Goal: Task Accomplishment & Management: Complete application form

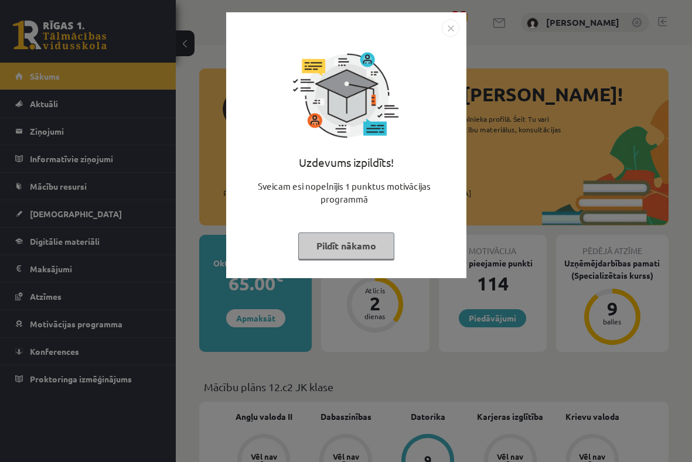
click at [356, 249] on button "Pildīt nākamo" at bounding box center [346, 246] width 96 height 27
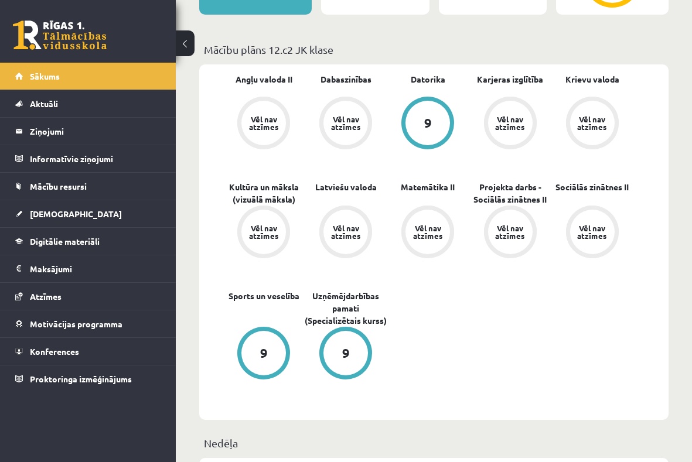
scroll to position [335, 0]
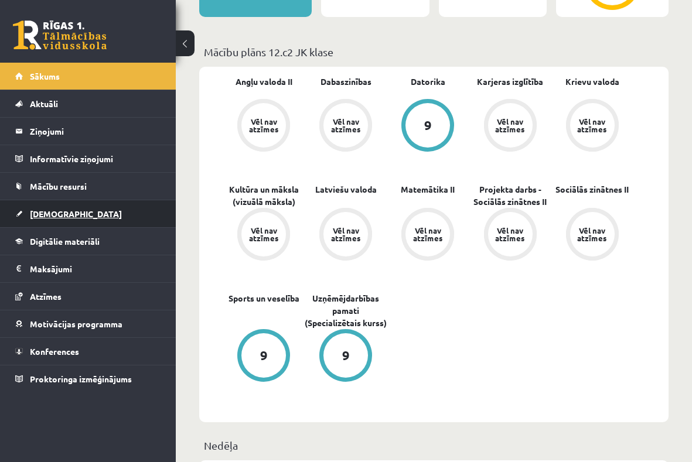
click at [51, 216] on span "[DEMOGRAPHIC_DATA]" at bounding box center [76, 213] width 92 height 11
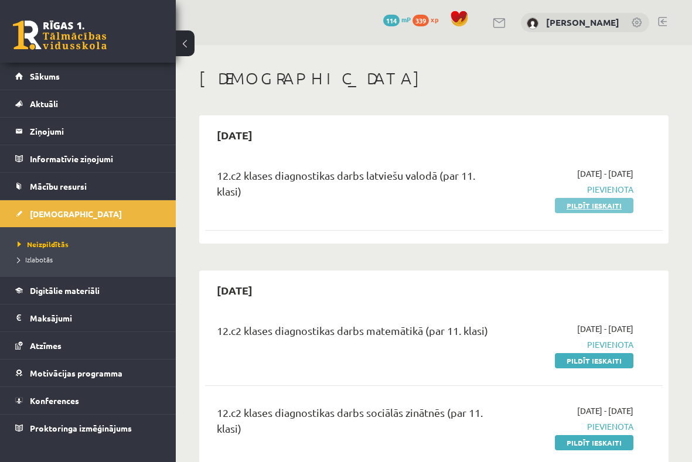
click at [592, 205] on link "Pildīt ieskaiti" at bounding box center [594, 205] width 78 height 15
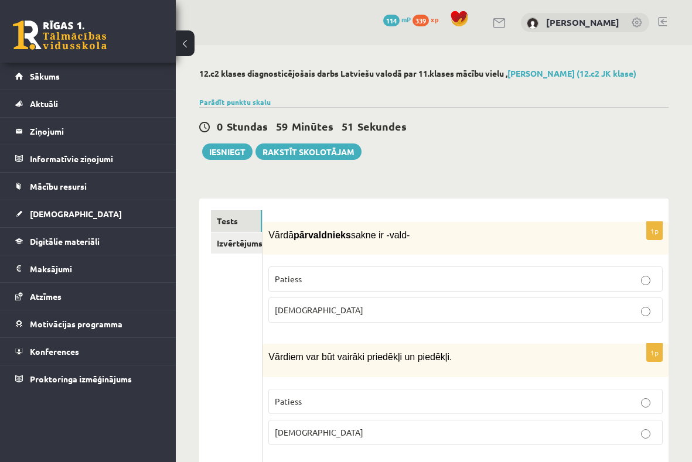
click at [447, 267] on label "Patiess" at bounding box center [465, 278] width 394 height 25
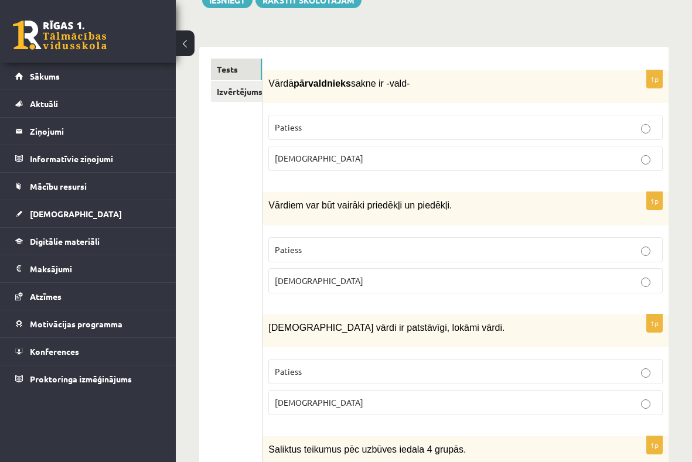
scroll to position [152, 0]
click at [454, 255] on label "Patiess" at bounding box center [465, 249] width 394 height 25
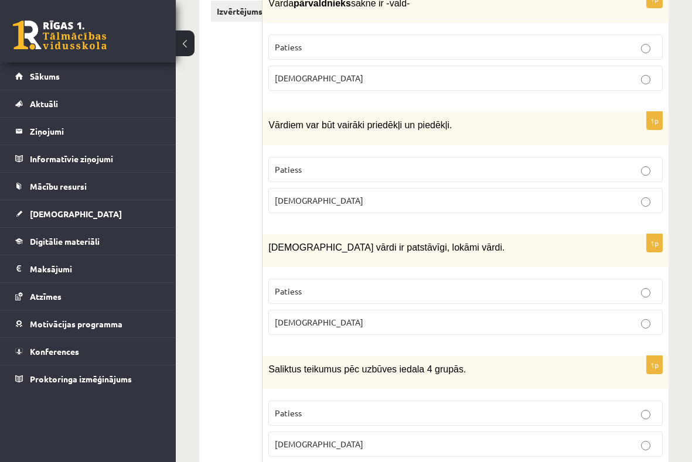
scroll to position [236, 0]
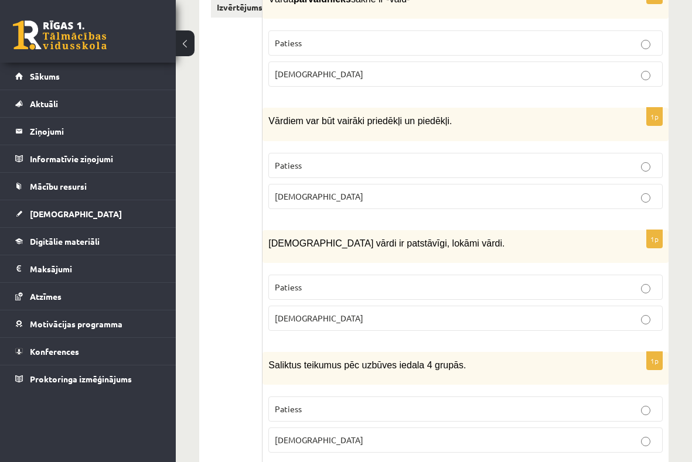
click at [372, 318] on p "Aplams" at bounding box center [465, 318] width 381 height 12
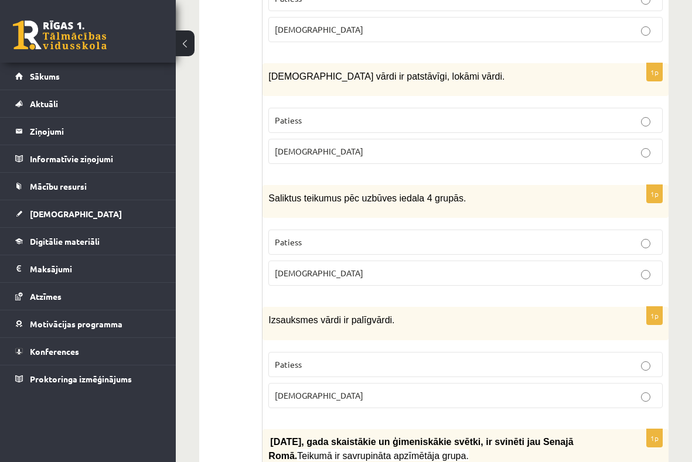
scroll to position [405, 0]
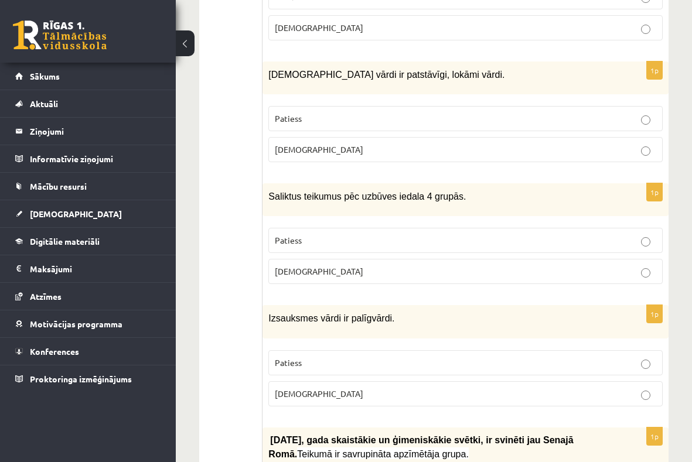
click at [586, 265] on p "Aplams" at bounding box center [465, 271] width 381 height 12
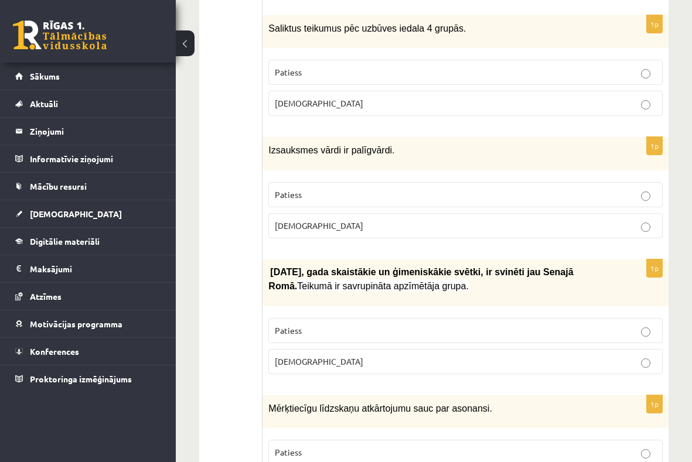
scroll to position [573, 0]
click at [445, 196] on label "Patiess" at bounding box center [465, 194] width 394 height 25
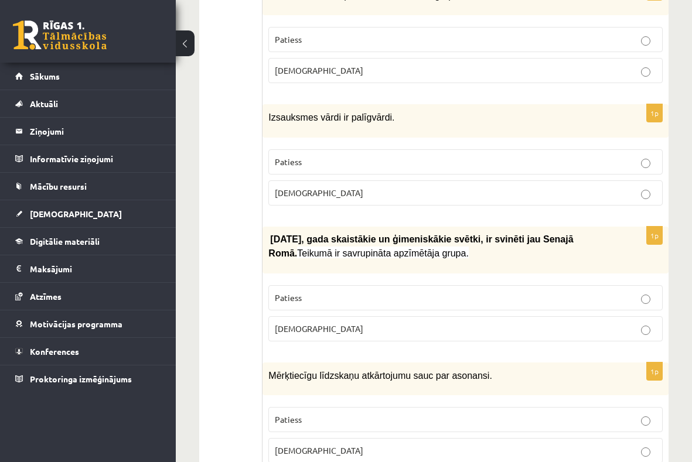
scroll to position [608, 0]
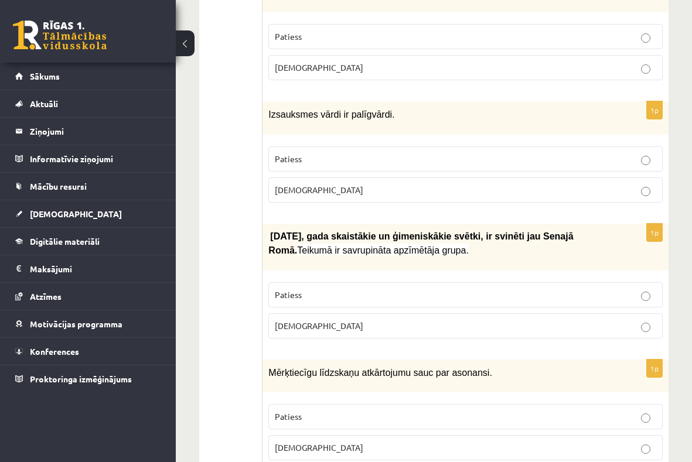
click at [391, 282] on label "Patiess" at bounding box center [465, 294] width 394 height 25
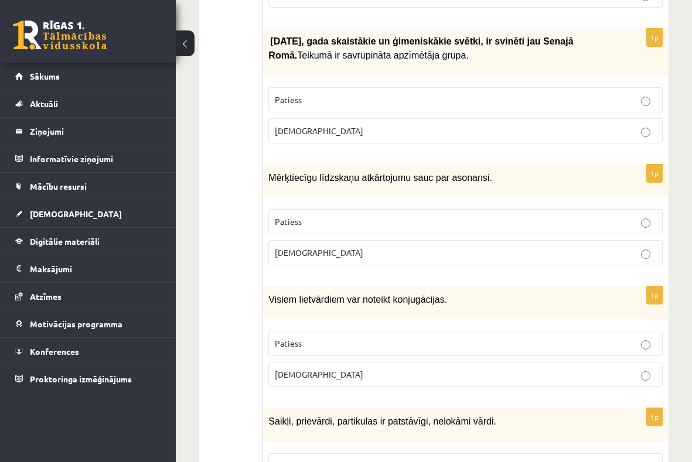
scroll to position [819, 0]
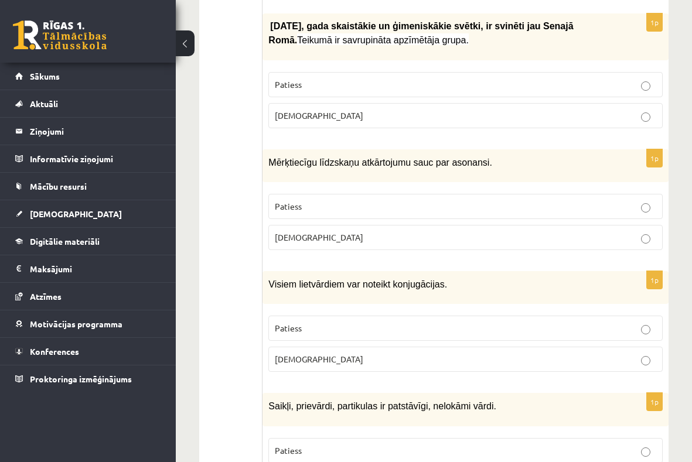
click at [555, 322] on p "Patiess" at bounding box center [465, 328] width 381 height 12
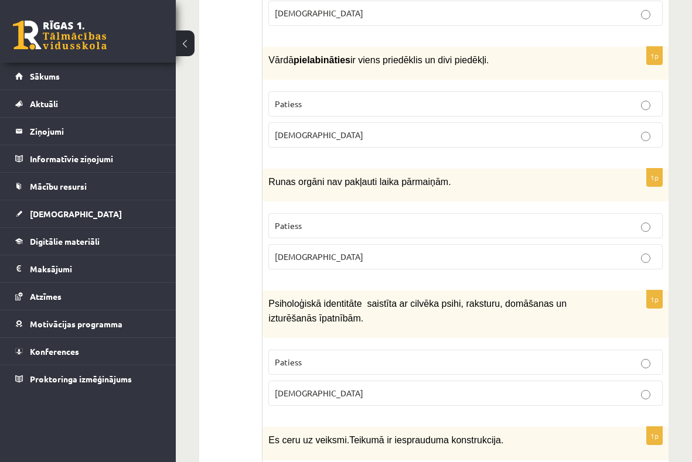
scroll to position [1287, 0]
click at [575, 254] on label "Aplams" at bounding box center [465, 256] width 394 height 25
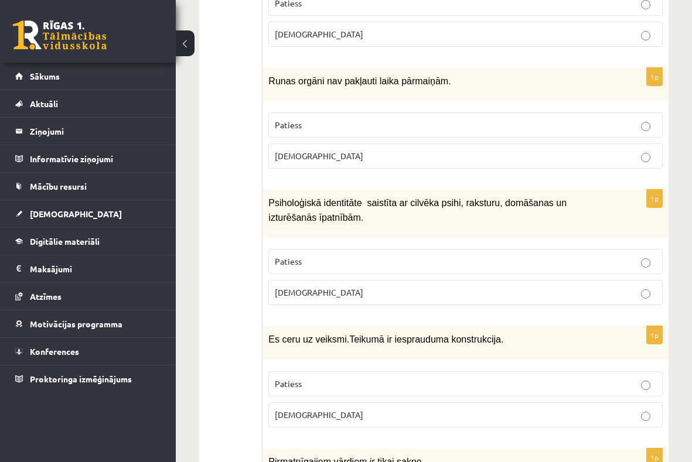
scroll to position [1391, 0]
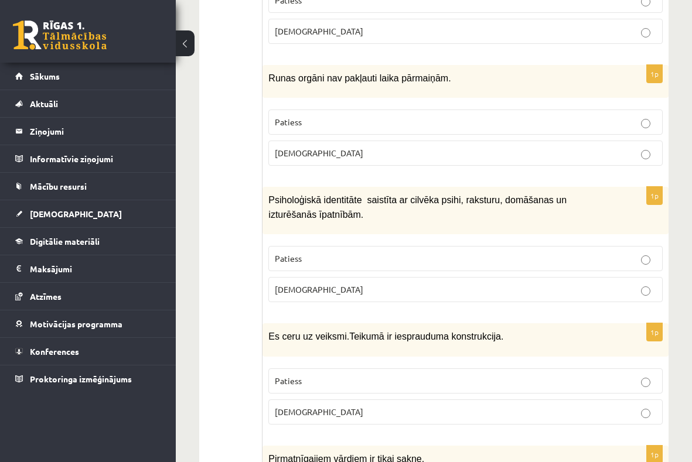
click at [323, 406] on p "Aplams" at bounding box center [465, 412] width 381 height 12
click at [305, 252] on p "Patiess" at bounding box center [465, 258] width 381 height 12
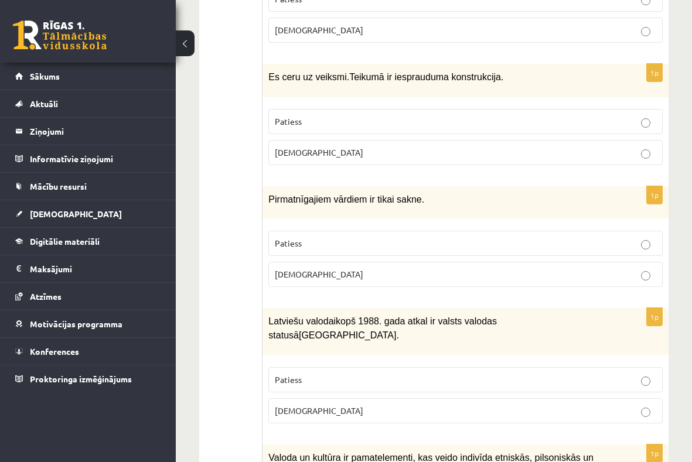
scroll to position [1652, 0]
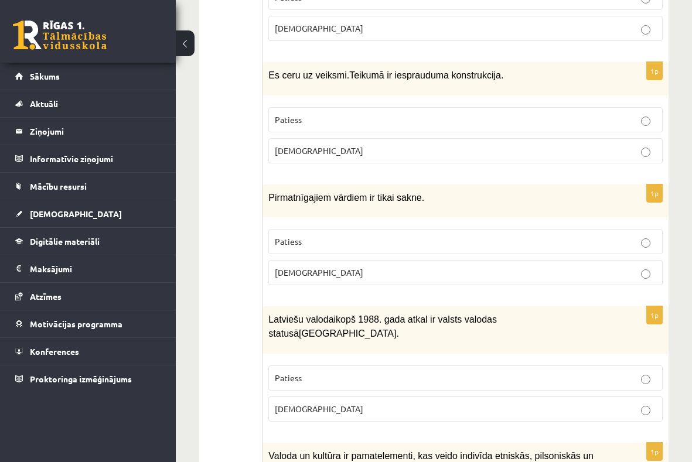
click at [374, 372] on p "Patiess" at bounding box center [465, 378] width 381 height 12
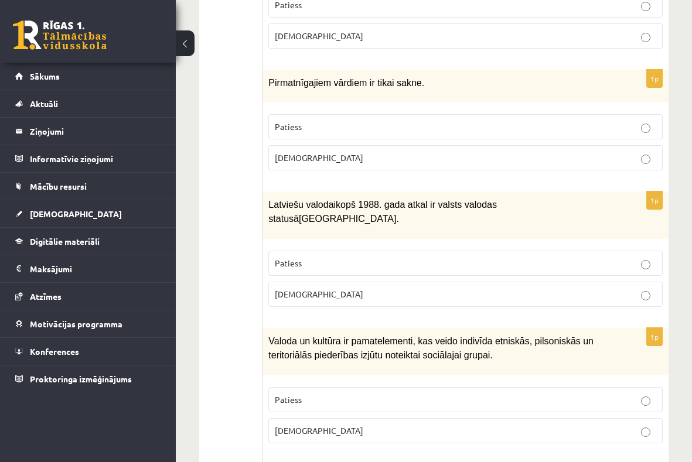
scroll to position [1763, 0]
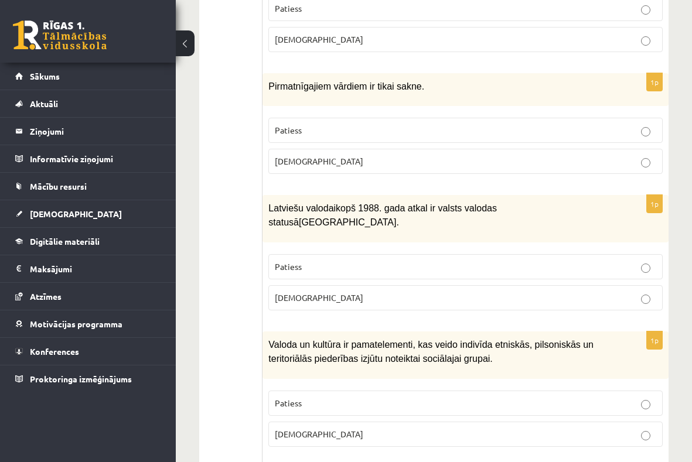
click at [567, 124] on p "Patiess" at bounding box center [465, 130] width 381 height 12
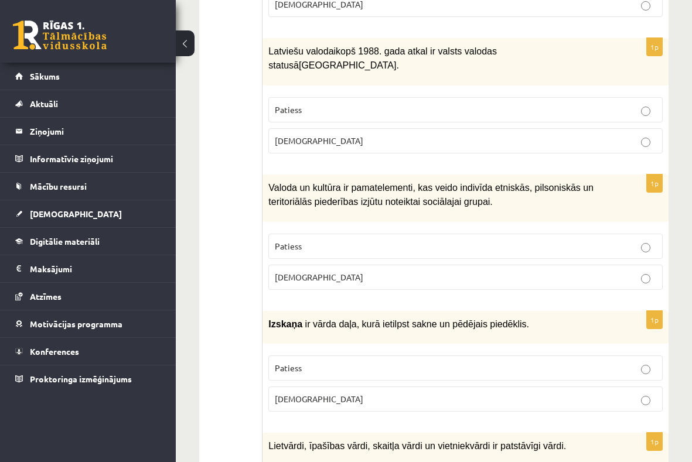
scroll to position [1920, 0]
click at [630, 240] on p "Patiess" at bounding box center [465, 246] width 381 height 12
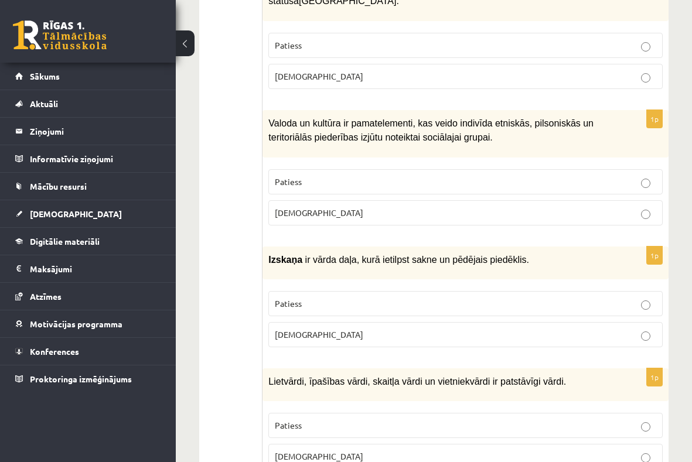
scroll to position [1985, 0]
click at [428, 419] on p "Patiess" at bounding box center [465, 425] width 381 height 12
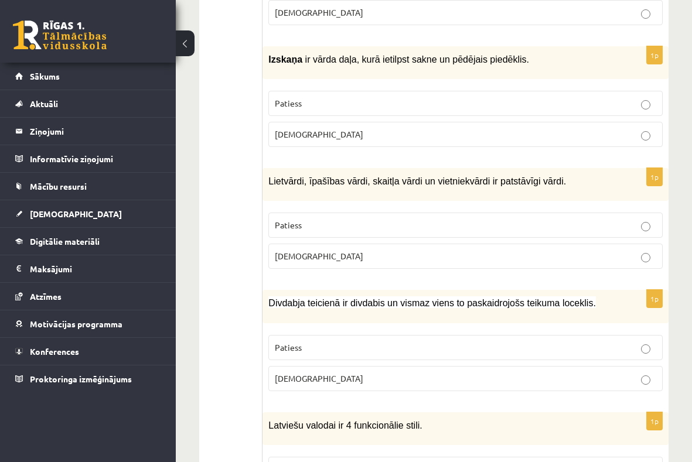
scroll to position [2185, 0]
click at [558, 341] on p "Patiess" at bounding box center [465, 347] width 381 height 12
click at [620, 128] on p "Aplams" at bounding box center [465, 134] width 381 height 12
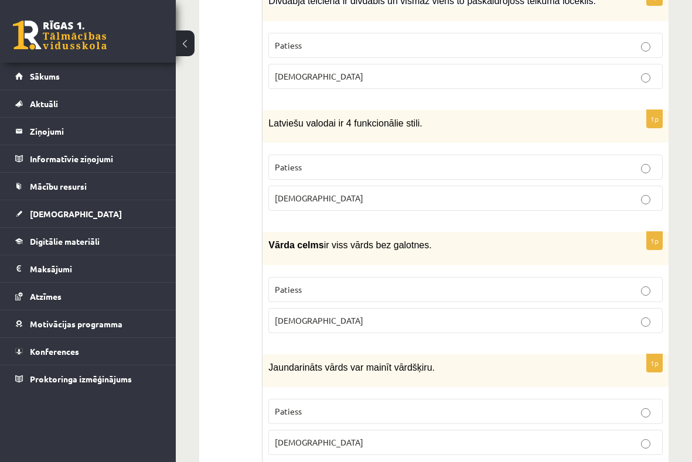
scroll to position [2487, 0]
click at [606, 314] on p "Aplams" at bounding box center [465, 320] width 381 height 12
click at [636, 186] on label "Aplams" at bounding box center [465, 198] width 394 height 25
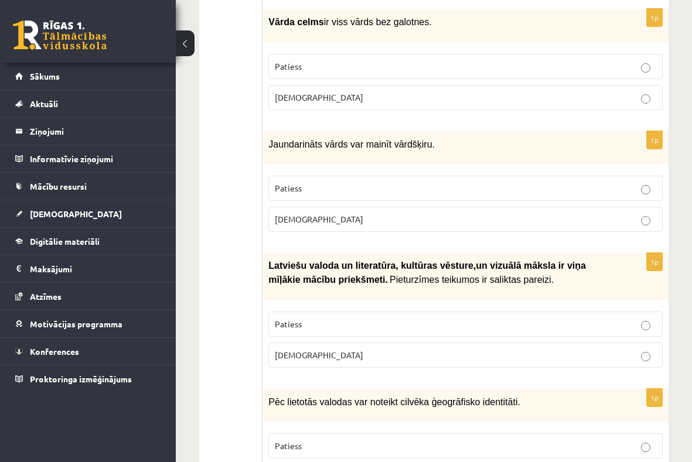
scroll to position [2710, 0]
click at [500, 349] on p "Aplams" at bounding box center [465, 355] width 381 height 12
click at [474, 182] on p "Patiess" at bounding box center [465, 188] width 381 height 12
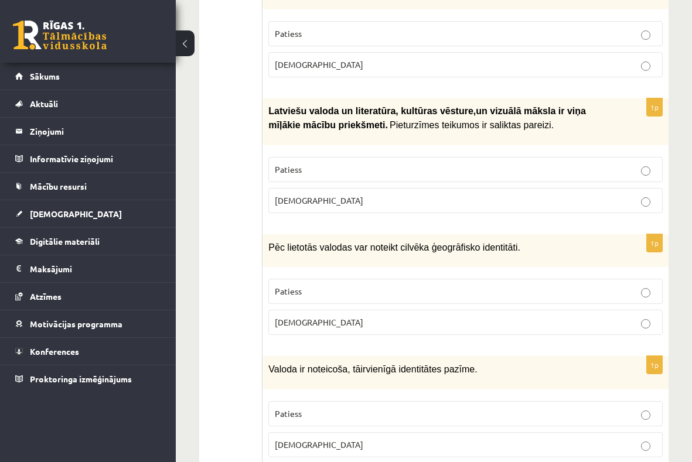
scroll to position [2868, 0]
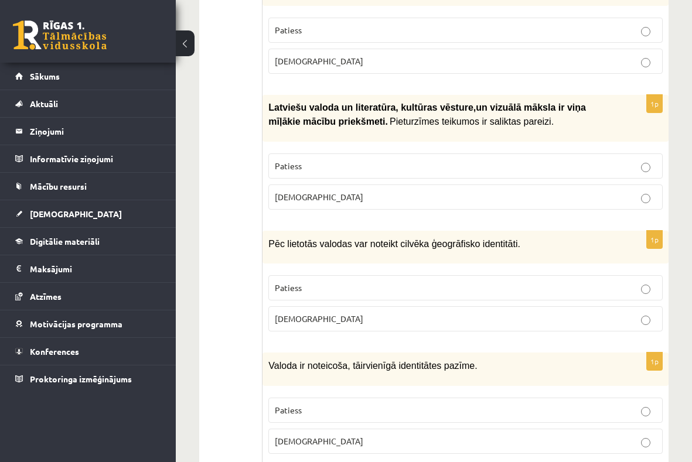
click at [330, 282] on p "Patiess" at bounding box center [465, 288] width 381 height 12
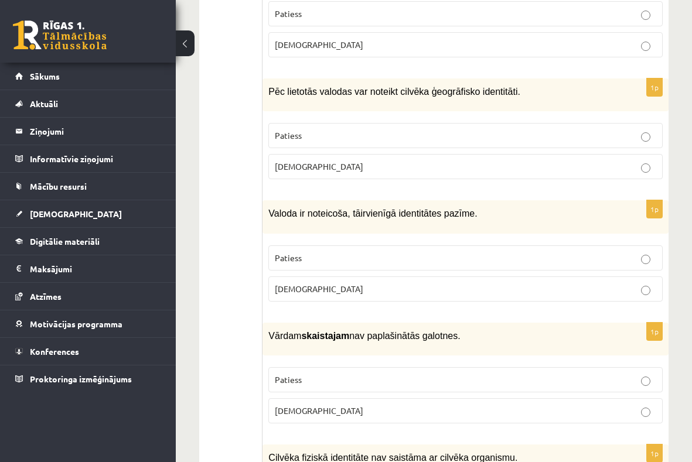
scroll to position [3021, 0]
click at [289, 283] on span "Aplams" at bounding box center [319, 288] width 88 height 11
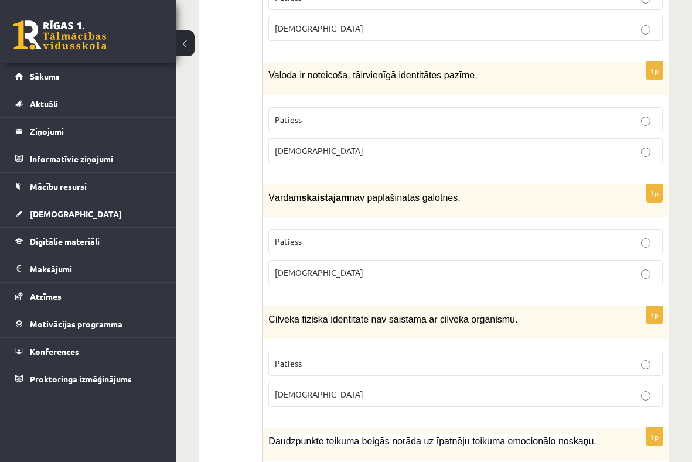
scroll to position [3160, 0]
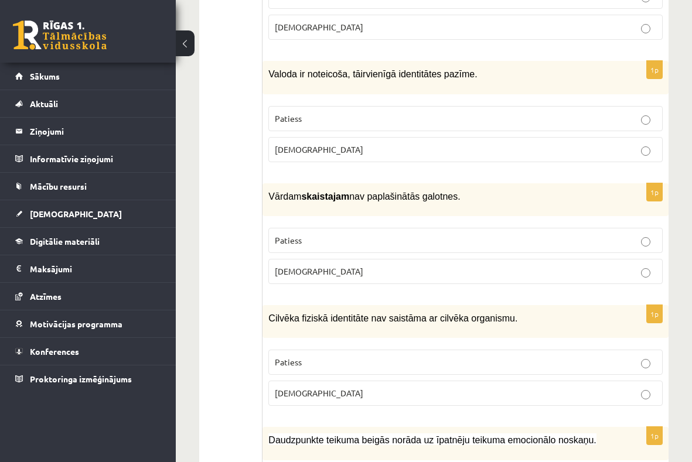
click at [318, 265] on p "Aplams" at bounding box center [465, 271] width 381 height 12
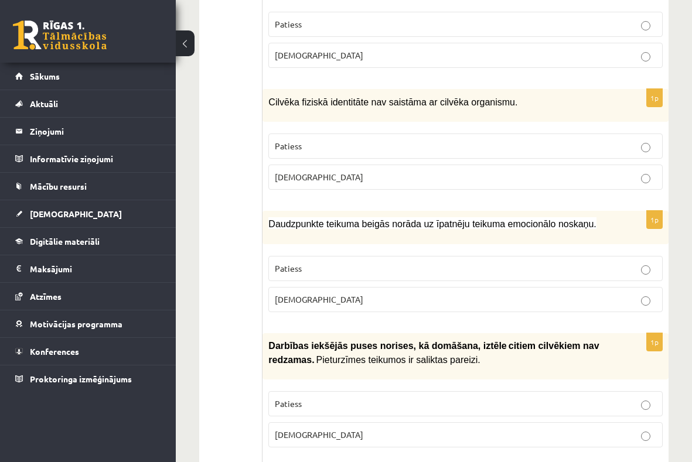
scroll to position [3373, 0]
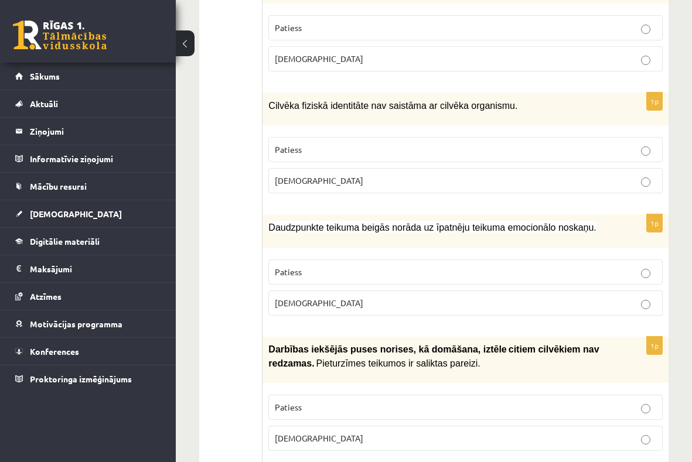
click at [403, 175] on p "Aplams" at bounding box center [465, 181] width 381 height 12
click at [351, 143] on p "Patiess" at bounding box center [465, 149] width 381 height 12
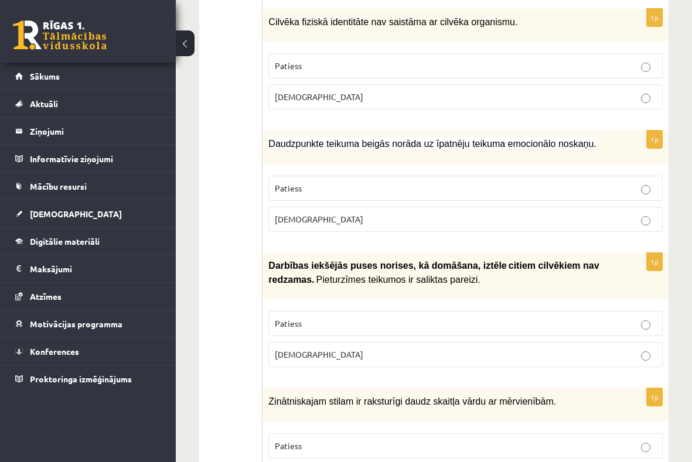
scroll to position [3462, 0]
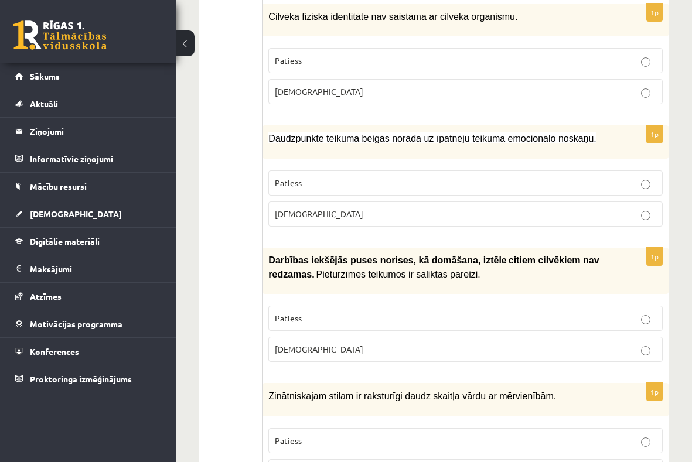
click at [359, 177] on p "Patiess" at bounding box center [465, 183] width 381 height 12
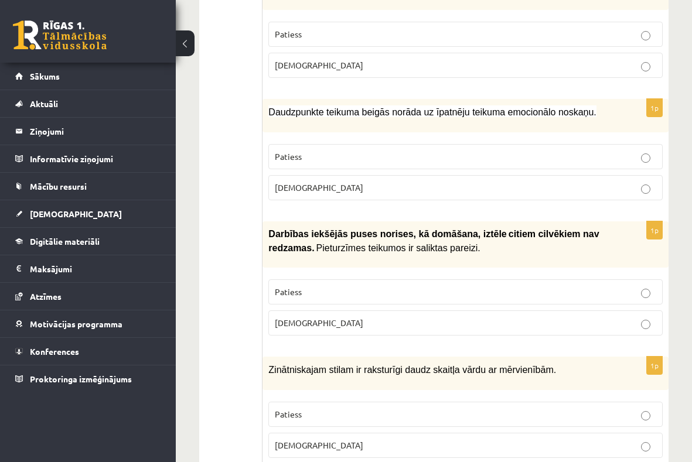
scroll to position [3488, 0]
click at [337, 402] on label "Patiess" at bounding box center [465, 414] width 394 height 25
click at [296, 286] on p "Patiess" at bounding box center [465, 292] width 381 height 12
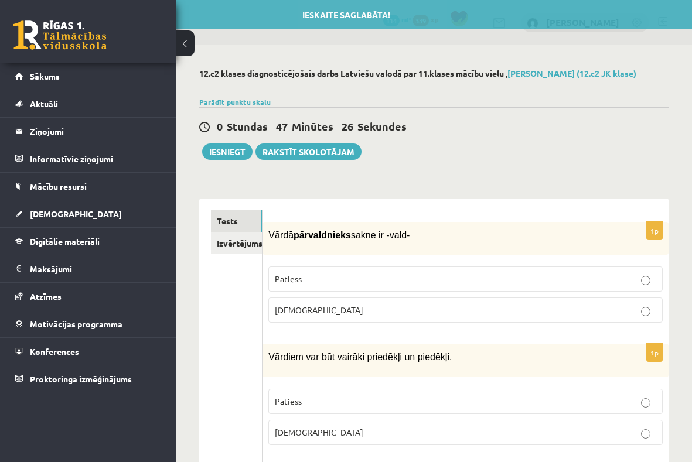
scroll to position [0, 0]
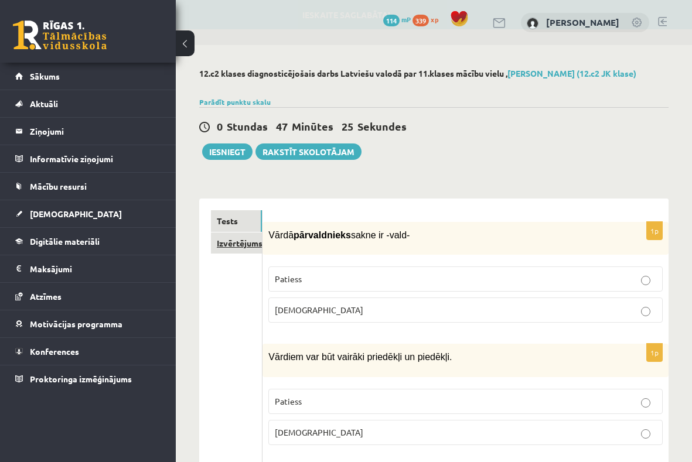
click at [256, 240] on link "Izvērtējums!" at bounding box center [236, 244] width 51 height 22
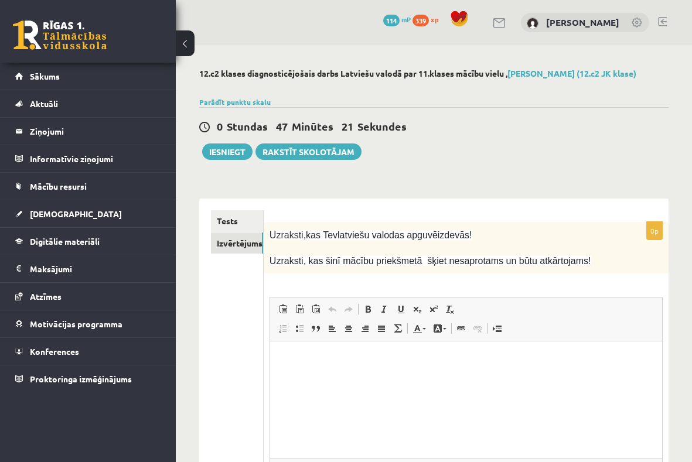
click at [301, 370] on html at bounding box center [465, 359] width 392 height 36
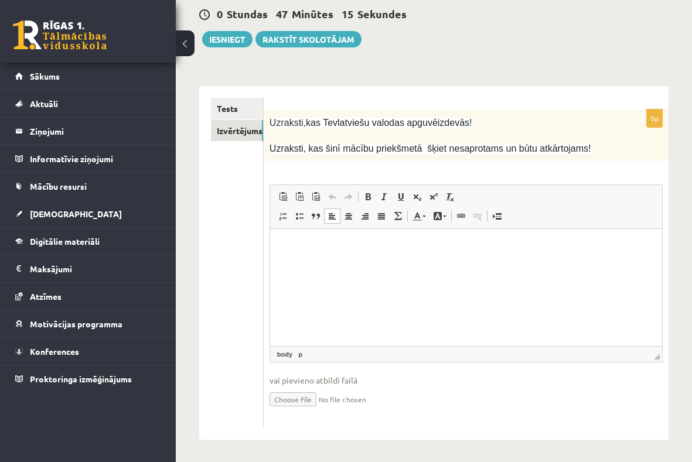
scroll to position [112, 0]
click at [327, 265] on html at bounding box center [465, 248] width 392 height 36
click at [229, 105] on link "Tests" at bounding box center [237, 109] width 52 height 22
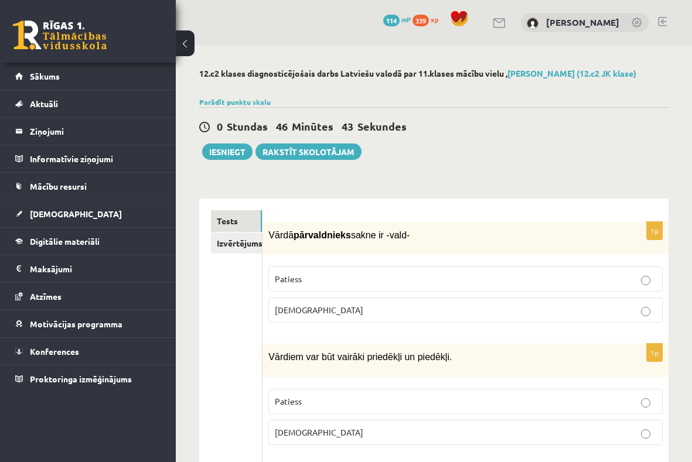
scroll to position [0, 0]
click at [234, 241] on link "Izvērtējums!" at bounding box center [236, 244] width 51 height 22
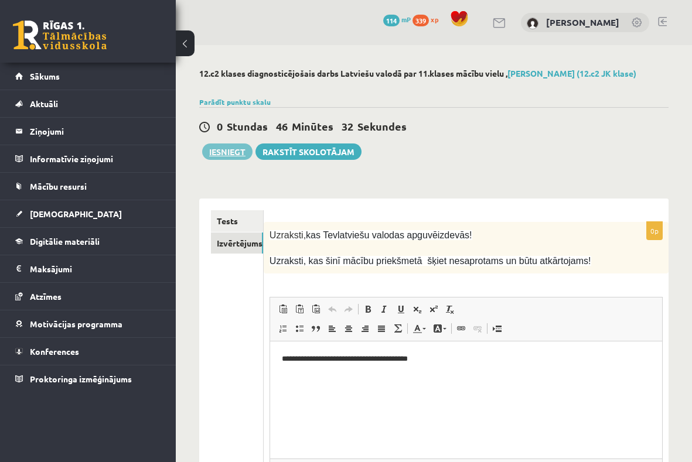
click at [221, 148] on button "Iesniegt" at bounding box center [227, 151] width 50 height 16
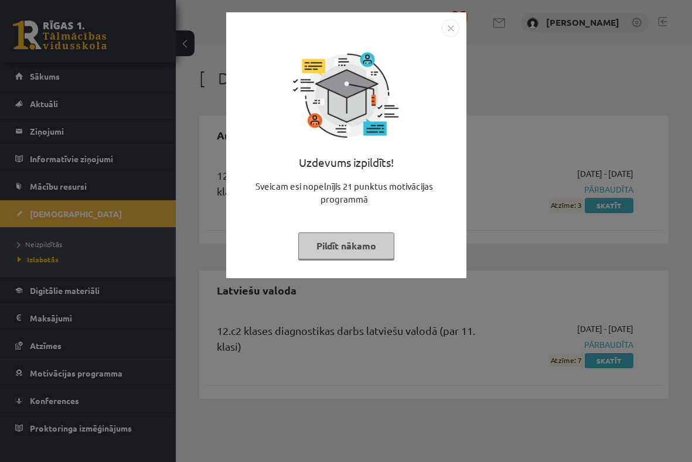
click at [350, 240] on button "Pildīt nākamo" at bounding box center [346, 246] width 96 height 27
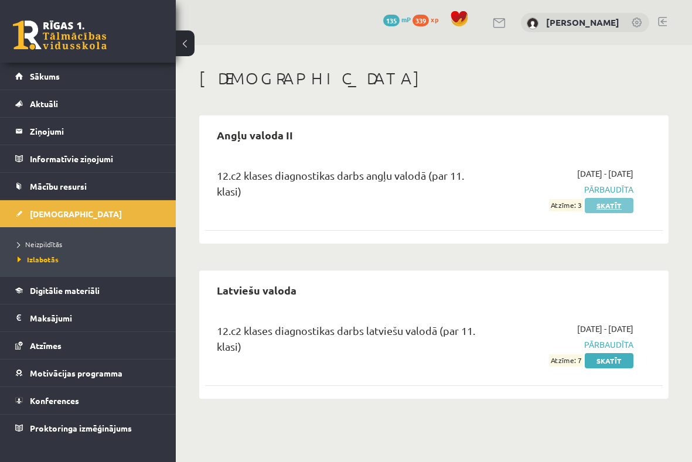
click at [607, 207] on link "Skatīt" at bounding box center [608, 205] width 49 height 15
click at [49, 213] on span "[DEMOGRAPHIC_DATA]" at bounding box center [76, 213] width 92 height 11
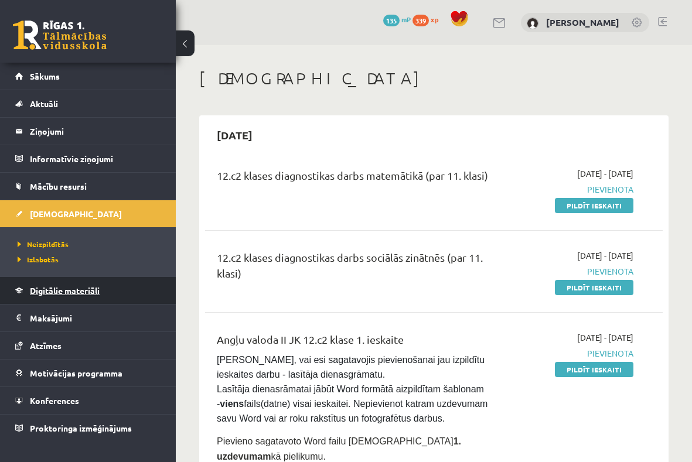
click at [92, 285] on link "Digitālie materiāli" at bounding box center [88, 290] width 146 height 27
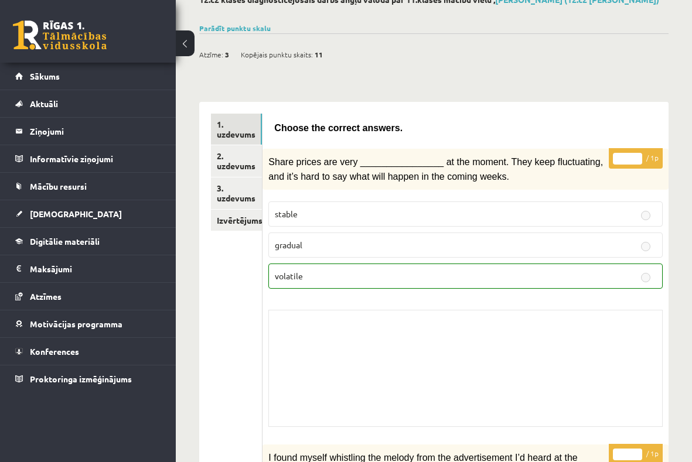
scroll to position [70, 0]
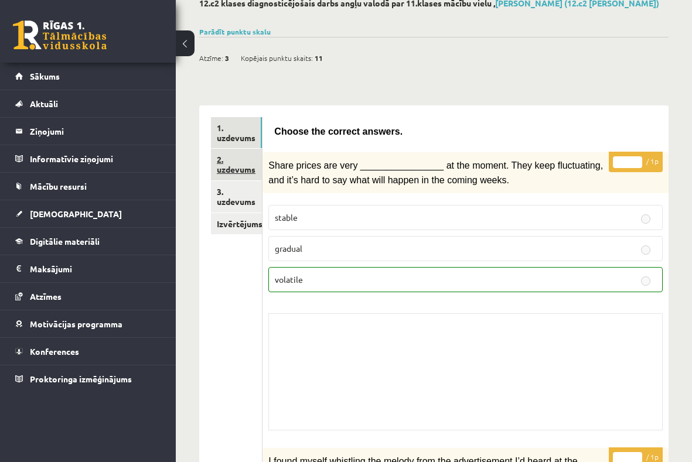
click at [242, 165] on link "2. uzdevums" at bounding box center [236, 165] width 51 height 32
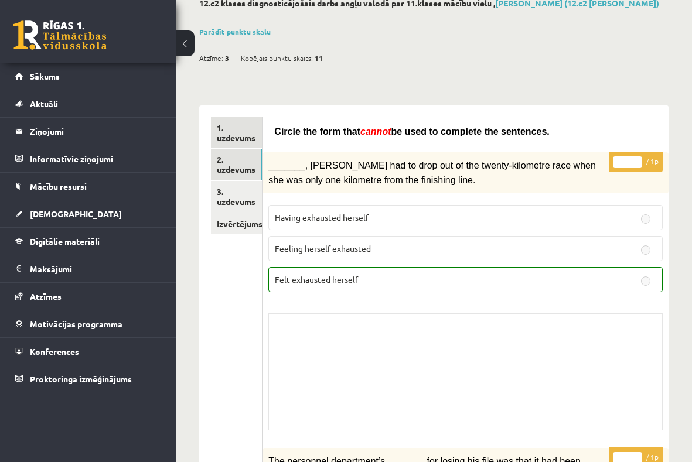
click at [239, 131] on link "1. uzdevums" at bounding box center [236, 133] width 51 height 32
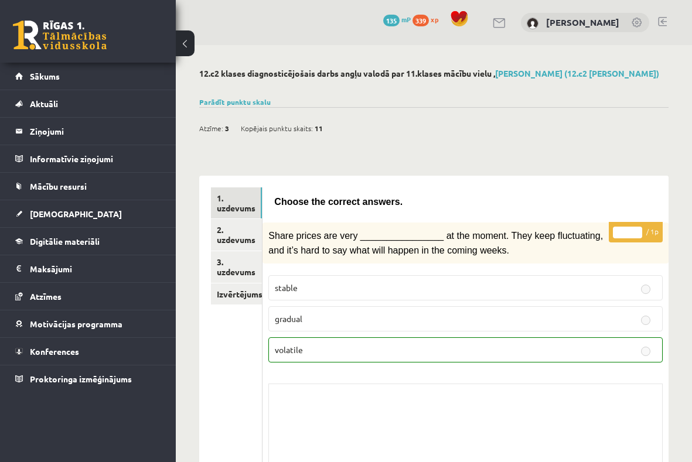
scroll to position [0, 0]
click at [184, 43] on button at bounding box center [185, 43] width 19 height 26
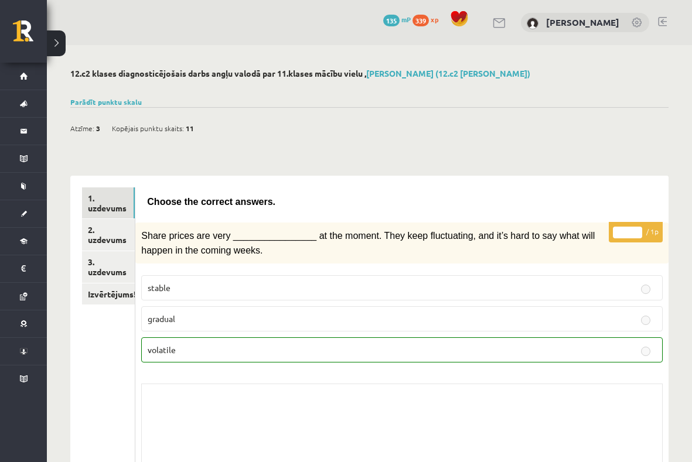
click at [56, 46] on button at bounding box center [56, 43] width 19 height 26
